Goal: Task Accomplishment & Management: Use online tool/utility

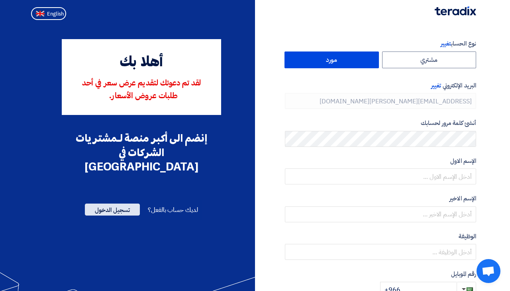
click at [123, 203] on span "تسجيل الدخول" at bounding box center [112, 209] width 55 height 12
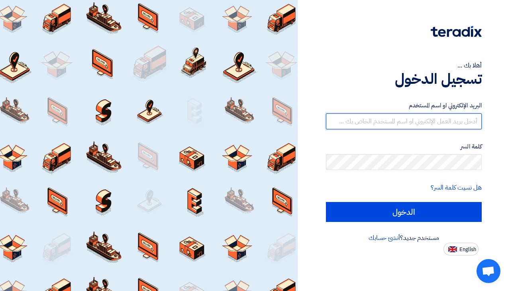
click at [465, 121] on input "text" at bounding box center [404, 121] width 156 height 16
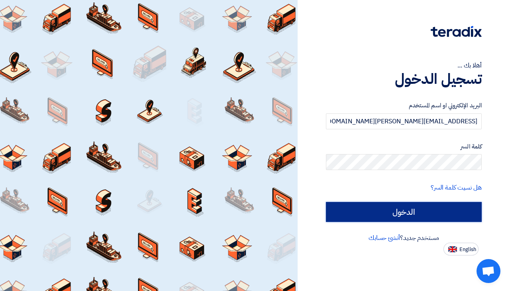
click at [413, 207] on input "الدخول" at bounding box center [404, 212] width 156 height 20
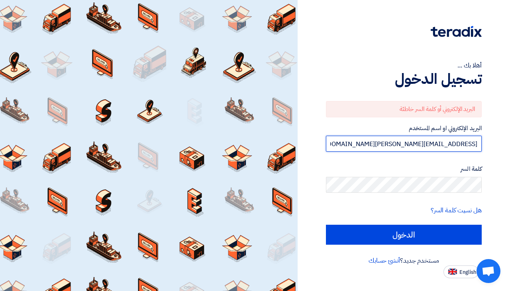
click at [402, 147] on input "[EMAIL_ADDRESS][PERSON_NAME][DOMAIN_NAME]" at bounding box center [404, 144] width 156 height 16
drag, startPoint x: 417, startPoint y: 147, endPoint x: 392, endPoint y: 146, distance: 24.7
click at [392, 146] on input "[EMAIL_ADDRESS][PERSON_NAME][DOMAIN_NAME]" at bounding box center [404, 144] width 156 height 16
type input "[EMAIL_ADDRESS][PERSON_NAME][DOMAIN_NAME]"
click at [497, 167] on div "أهلا بك ... تسجيل الدخول البريد الإلكتروني أو كلمة السر خاطئة البريد الإلكتروني…" at bounding box center [404, 139] width 201 height 278
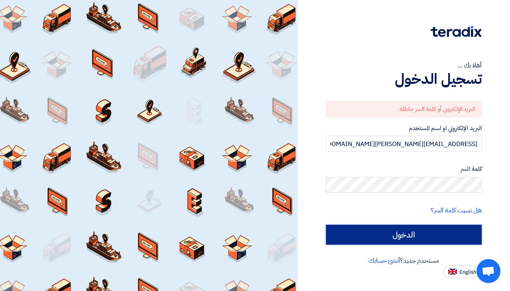
click at [443, 236] on input "الدخول" at bounding box center [404, 234] width 156 height 20
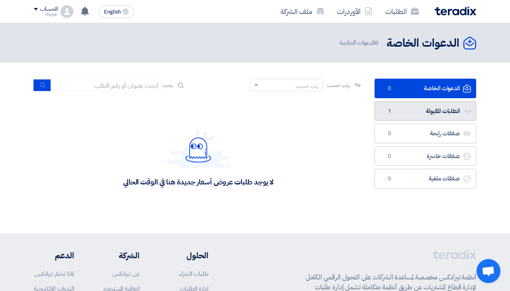
click at [436, 114] on link "الطلبات المقبولة الطلبات المقبولة 1" at bounding box center [426, 111] width 102 height 20
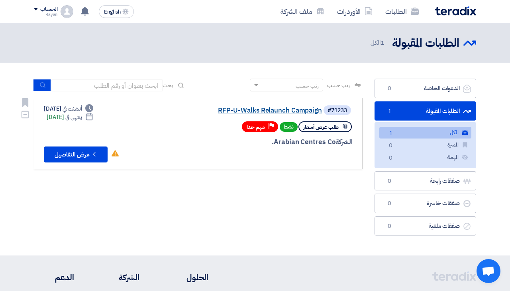
click at [270, 110] on link "RFP-U-Walks Relaunch Campaign" at bounding box center [242, 110] width 159 height 7
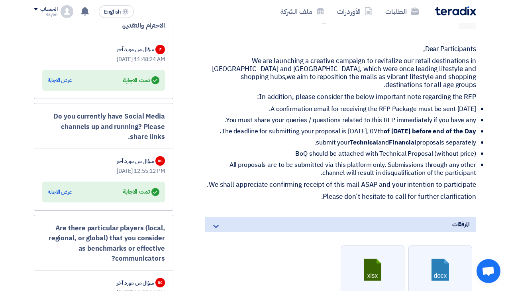
scroll to position [299, 0]
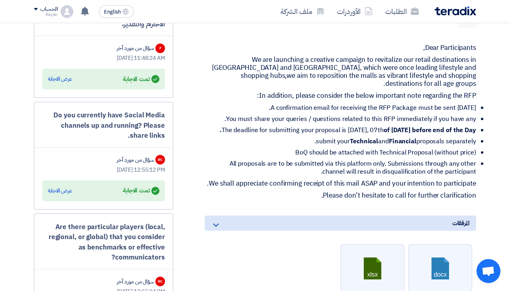
click at [427, 47] on p "Dear Participants," at bounding box center [340, 48] width 271 height 8
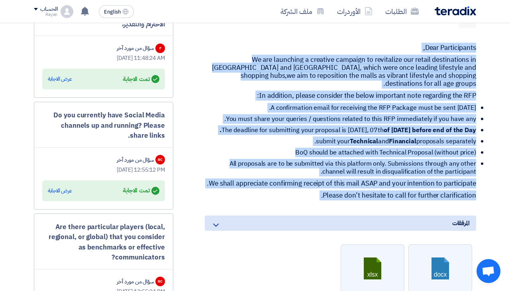
drag, startPoint x: 427, startPoint y: 47, endPoint x: 432, endPoint y: 204, distance: 156.8
click at [432, 199] on div "Dear Participants, We are launching a creative campaign to revitalize our retai…" at bounding box center [340, 121] width 271 height 155
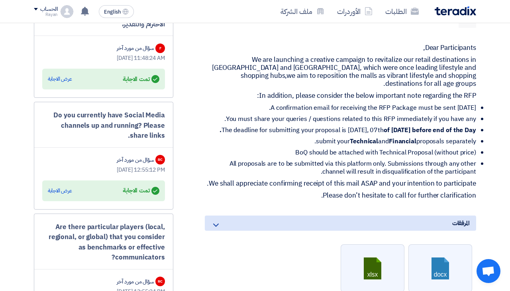
click at [446, 50] on p "Dear Participants," at bounding box center [340, 48] width 271 height 8
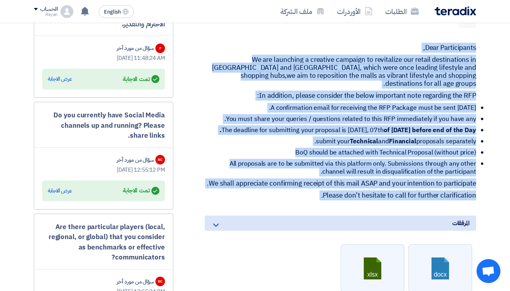
drag, startPoint x: 446, startPoint y: 50, endPoint x: 453, endPoint y: 199, distance: 148.9
click at [453, 199] on div "Dear Participants, We are launching a creative campaign to revitalize our retai…" at bounding box center [340, 121] width 271 height 155
copy div "Lore Ipsumdolorsi, Am con adipiscin e seddoeiu temporin ut laboreetdo mag aliqu…"
click at [431, 47] on p "Dear Participants," at bounding box center [340, 48] width 271 height 8
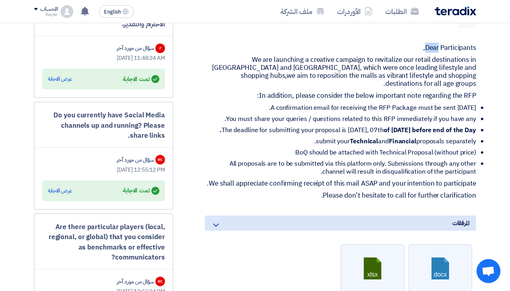
click at [431, 47] on p "Dear Participants," at bounding box center [340, 48] width 271 height 8
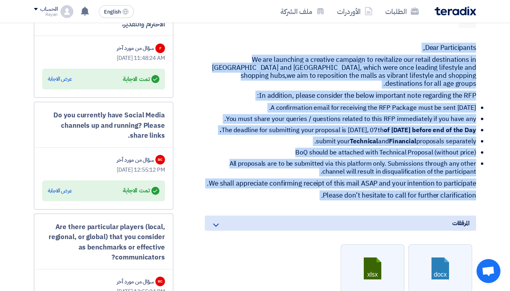
drag, startPoint x: 431, startPoint y: 47, endPoint x: 442, endPoint y: 200, distance: 153.1
click at [442, 199] on div "Dear Participants, We are launching a creative campaign to revitalize our retai…" at bounding box center [340, 121] width 271 height 155
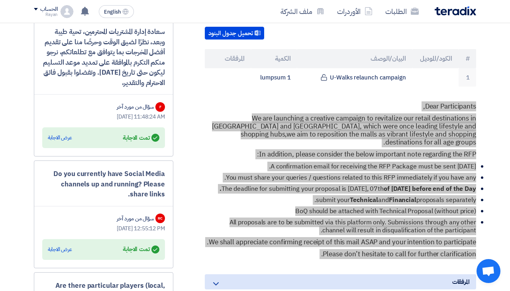
scroll to position [243, 0]
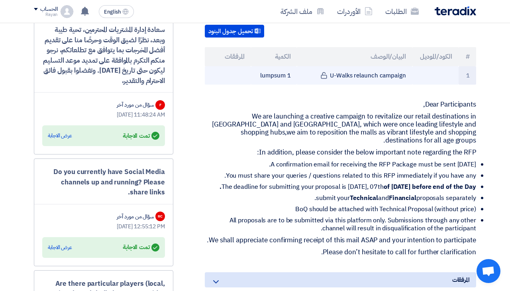
click at [404, 77] on td "U-Walks relaunch campaign" at bounding box center [354, 75] width 115 height 19
drag, startPoint x: 404, startPoint y: 77, endPoint x: 333, endPoint y: 75, distance: 71.4
click at [333, 75] on td "U-Walks relaunch campaign" at bounding box center [354, 75] width 115 height 19
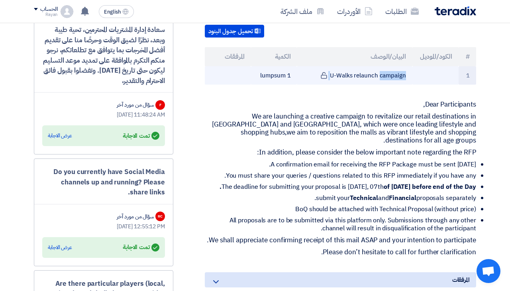
click at [333, 75] on td "U-Walks relaunch campaign" at bounding box center [354, 75] width 115 height 19
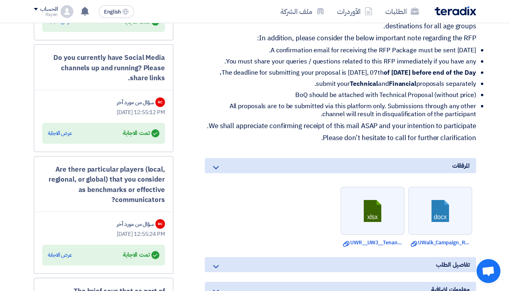
scroll to position [358, 0]
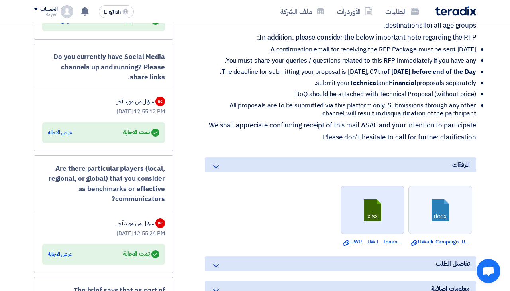
click at [360, 217] on link at bounding box center [373, 210] width 64 height 48
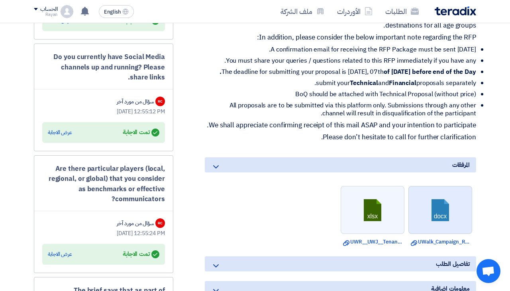
click at [442, 226] on link at bounding box center [441, 210] width 64 height 48
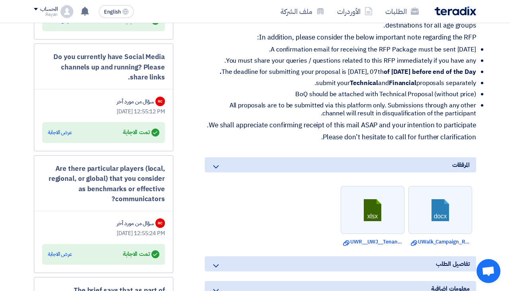
click at [204, 140] on div "RFP-U-Walks Relaunch Campaign بيانات العميل [PERSON_NAME] Procurement Category …" at bounding box center [330, 198] width 303 height 847
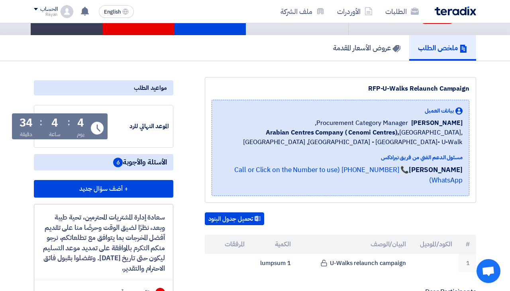
scroll to position [202, 0]
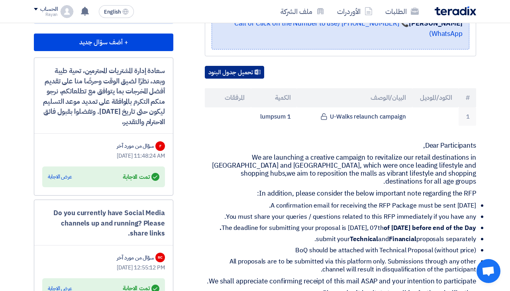
click at [239, 77] on button "تحميل جدول البنود" at bounding box center [234, 72] width 59 height 13
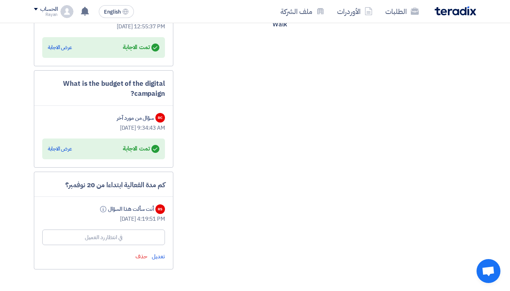
scroll to position [692, 0]
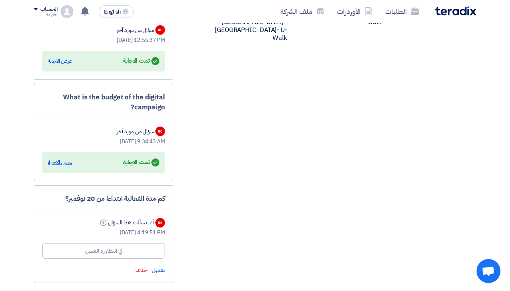
click at [67, 161] on div "عرض الاجابة" at bounding box center [60, 162] width 24 height 8
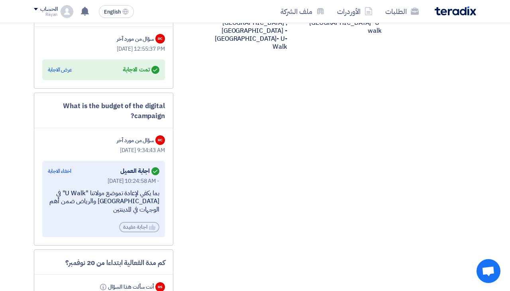
scroll to position [683, 0]
click at [59, 69] on div "عرض الاجابة" at bounding box center [60, 70] width 24 height 8
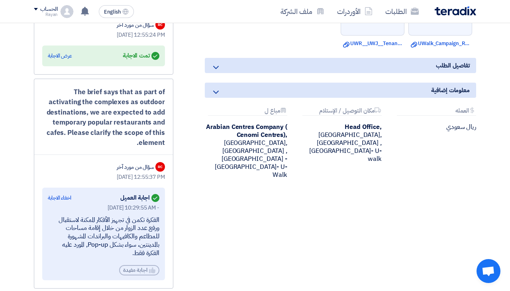
scroll to position [566, 0]
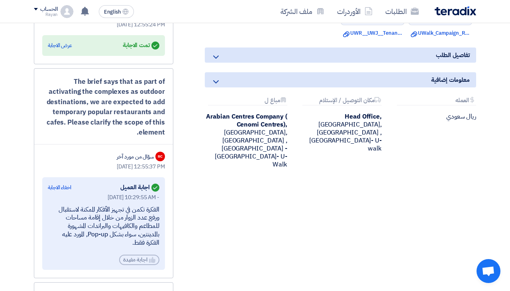
click at [155, 229] on div "الفكرة تكمن في تجهيز الأفكار الممكنة لاستقبال ورفع عدد الزوار من خلال إقامة مسا…" at bounding box center [104, 225] width 112 height 41
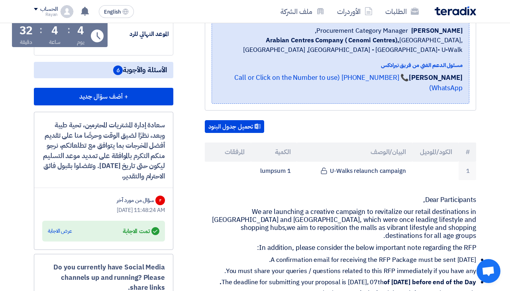
scroll to position [150, 0]
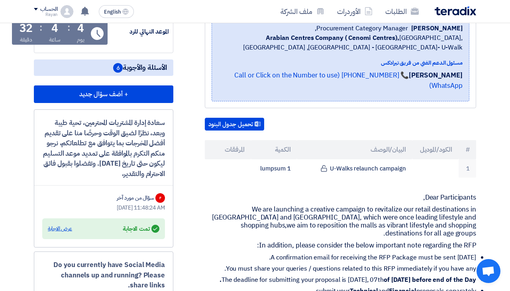
click at [66, 228] on div "عرض الاجابة" at bounding box center [60, 228] width 24 height 8
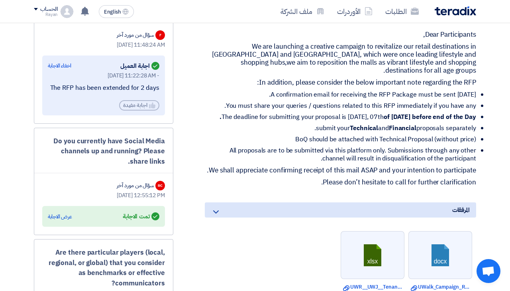
scroll to position [319, 0]
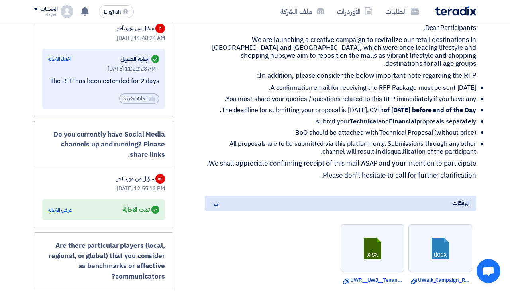
click at [55, 209] on div "عرض الاجابة" at bounding box center [60, 210] width 24 height 8
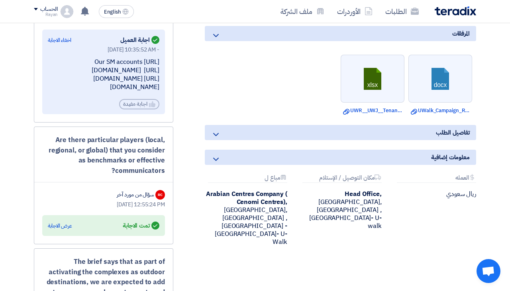
scroll to position [513, 0]
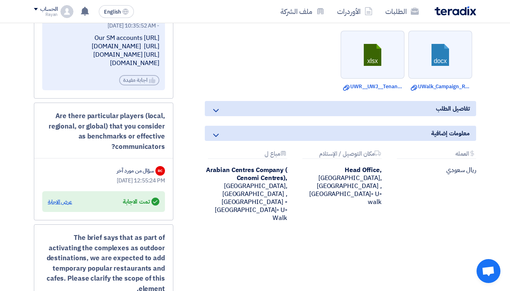
click at [57, 206] on div "عرض الاجابة" at bounding box center [60, 202] width 24 height 8
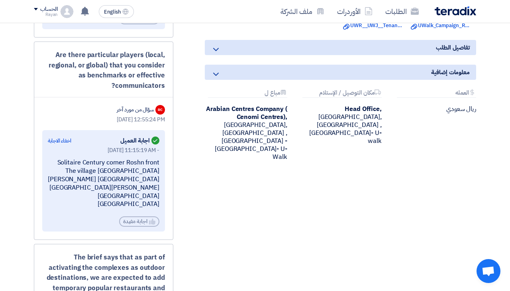
scroll to position [574, 0]
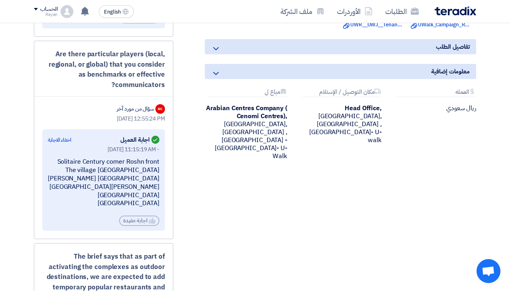
click at [167, 185] on div "Are there particular players (local, regional, or global) that you consider as …" at bounding box center [104, 140] width 140 height 198
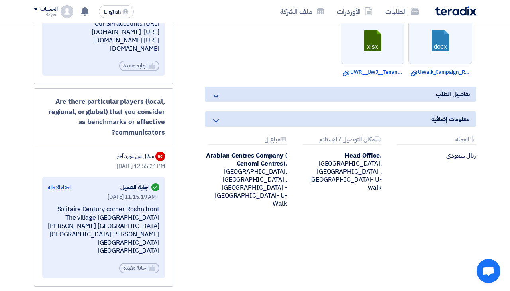
scroll to position [528, 0]
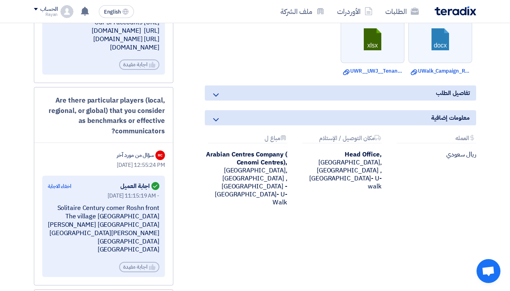
click at [216, 96] on use at bounding box center [216, 94] width 6 height 3
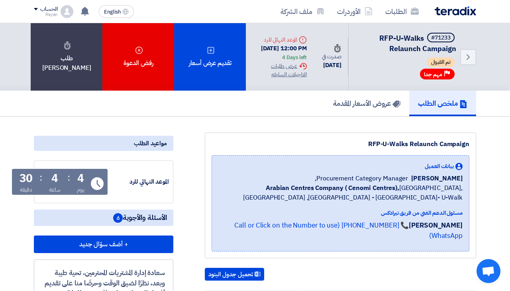
scroll to position [4, 0]
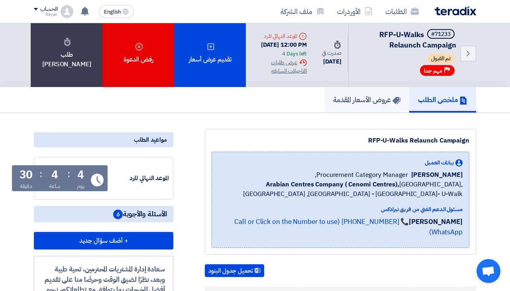
click at [364, 101] on h5 "عروض الأسعار المقدمة" at bounding box center [366, 99] width 67 height 9
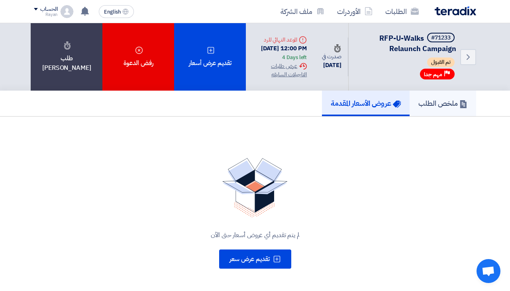
click at [446, 105] on h5 "ملخص الطلب" at bounding box center [443, 102] width 49 height 9
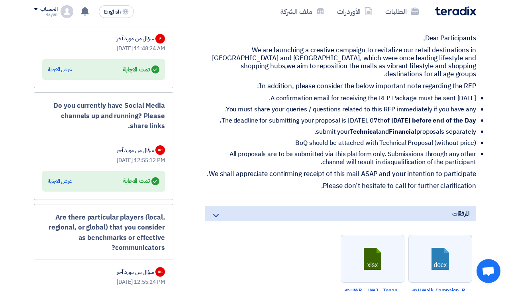
scroll to position [359, 0]
